Goal: Answer question/provide support

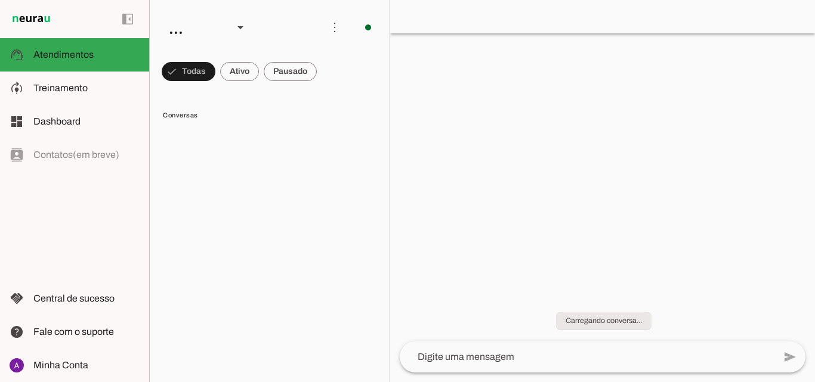
click at [215, 72] on span at bounding box center [189, 71] width 54 height 29
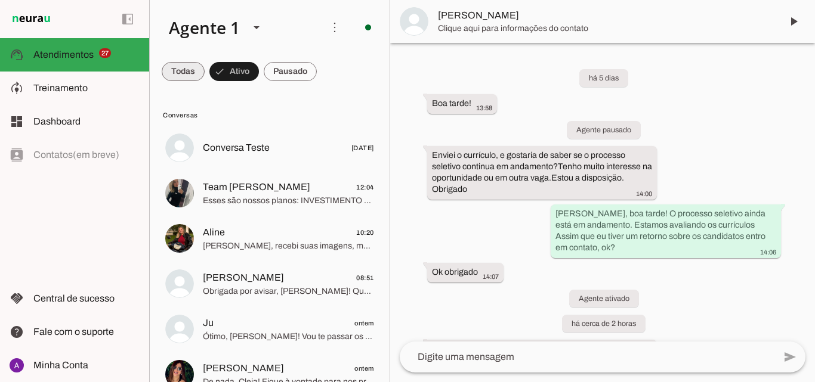
click at [200, 72] on span at bounding box center [183, 71] width 43 height 29
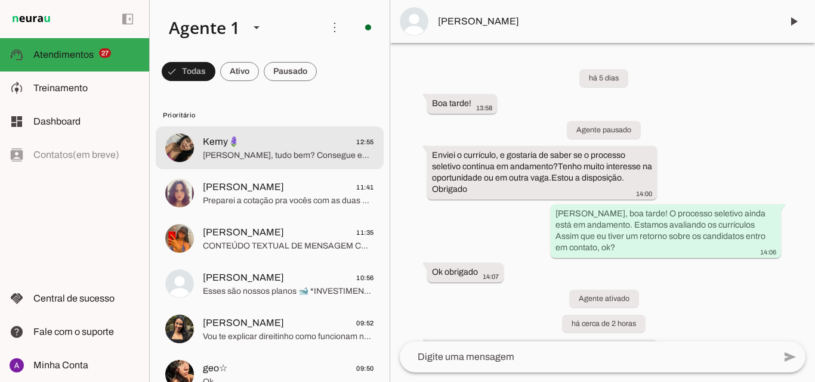
click at [274, 141] on span "Kemy🪻 12:55" at bounding box center [288, 142] width 171 height 15
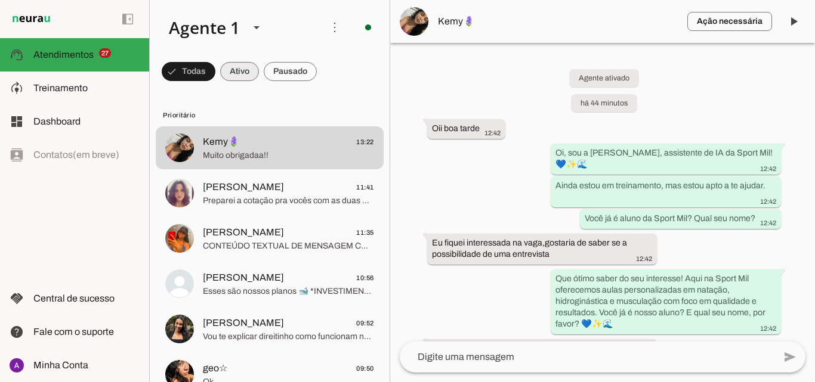
click at [215, 69] on span at bounding box center [189, 71] width 54 height 29
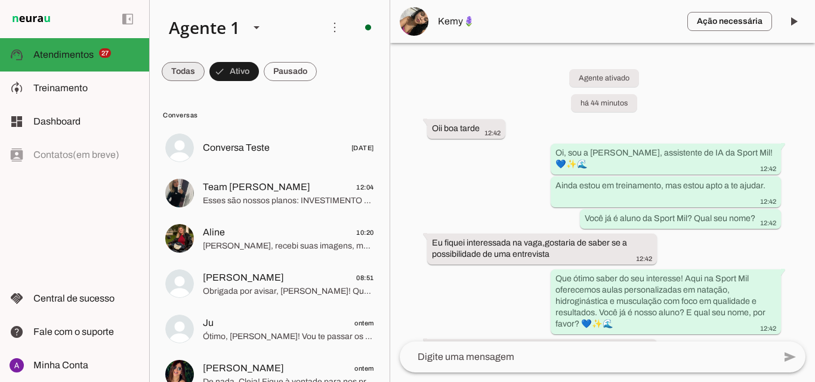
click at [187, 75] on span at bounding box center [183, 71] width 43 height 29
